Goal: Find contact information: Find contact information

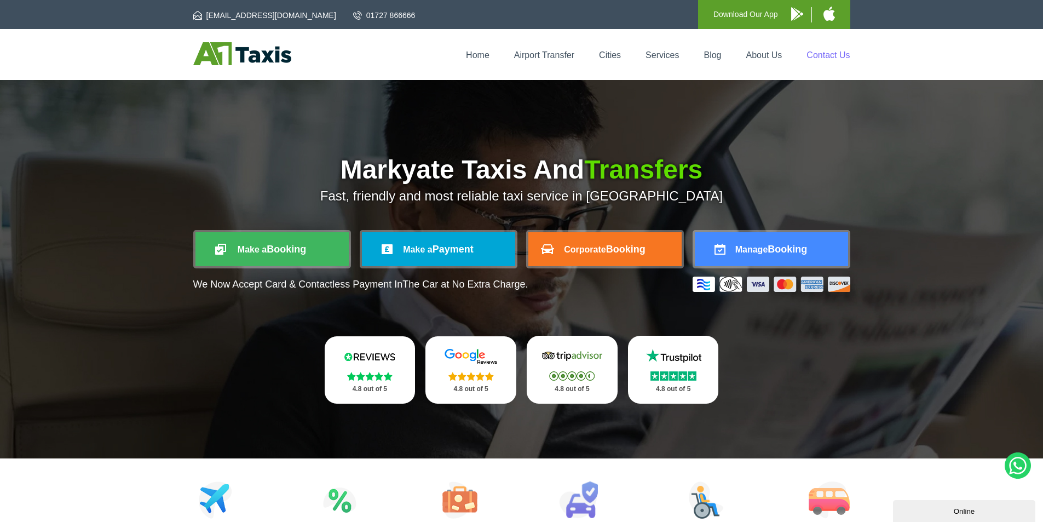
click at [826, 52] on link "Contact Us" at bounding box center [827, 54] width 43 height 9
click at [818, 53] on link "Contact Us" at bounding box center [827, 54] width 43 height 9
